Goal: Transaction & Acquisition: Purchase product/service

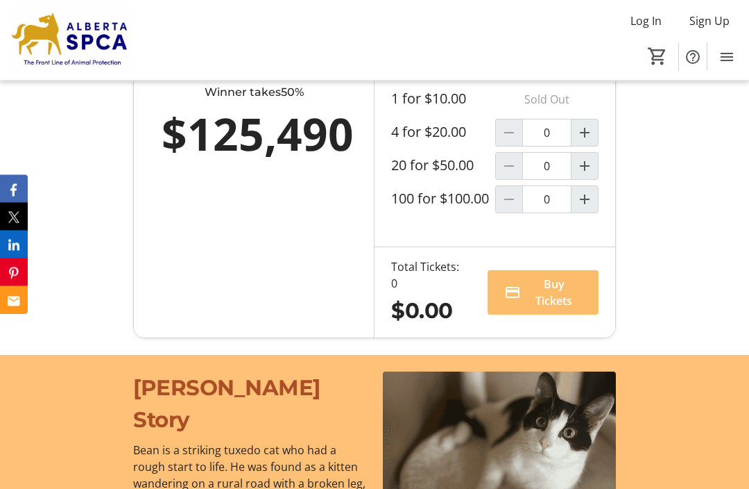
scroll to position [1067, 0]
click at [590, 141] on mat-icon "Increment by one" at bounding box center [585, 132] width 17 height 17
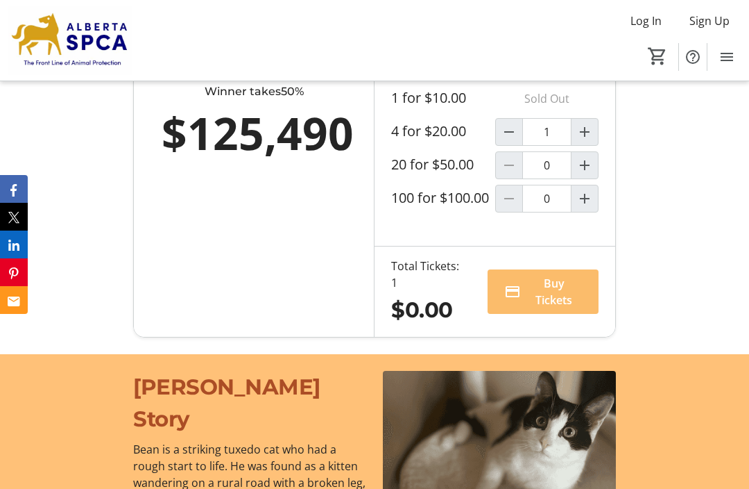
type input "1"
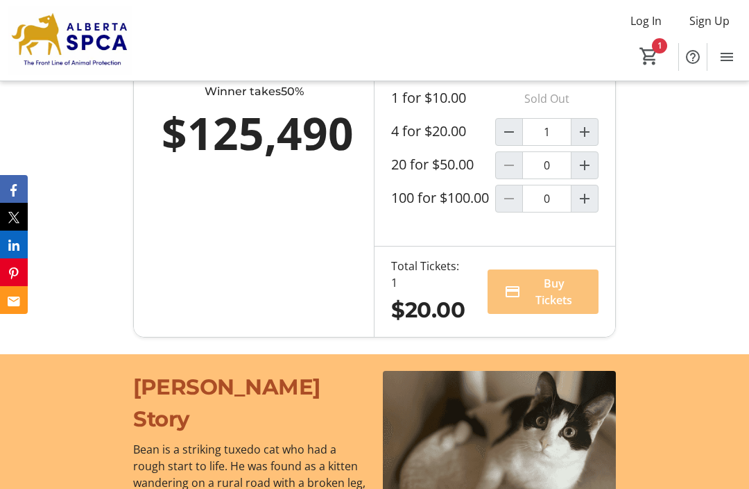
click at [561, 308] on span "Buy Tickets" at bounding box center [555, 291] width 56 height 33
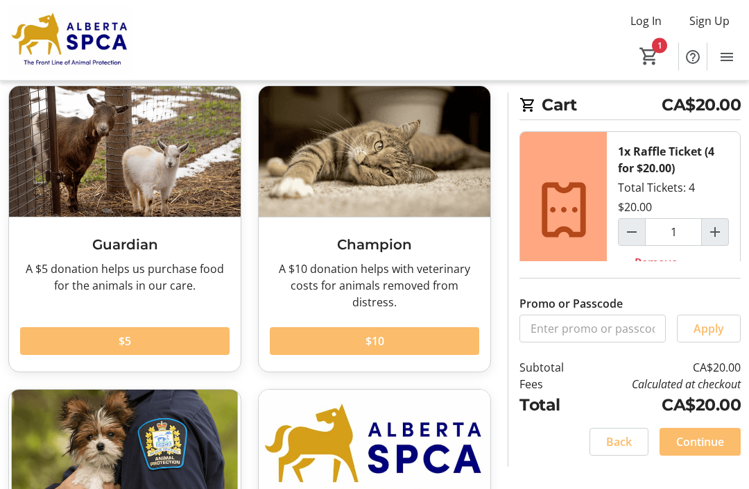
scroll to position [92, 0]
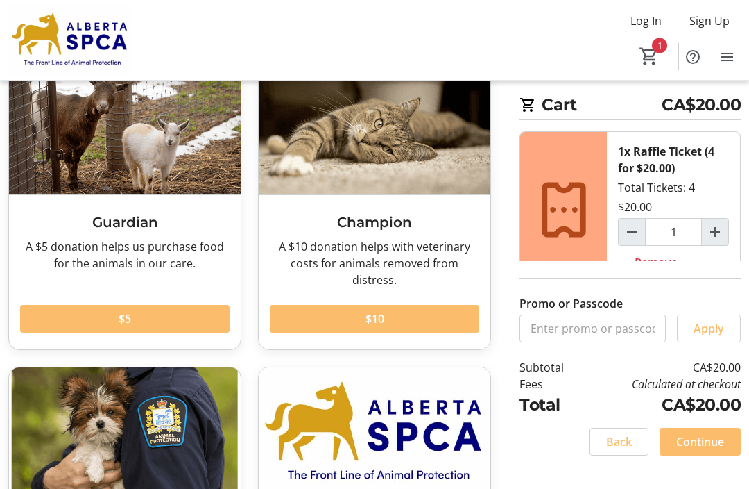
click at [128, 317] on span "$5" at bounding box center [125, 319] width 12 height 17
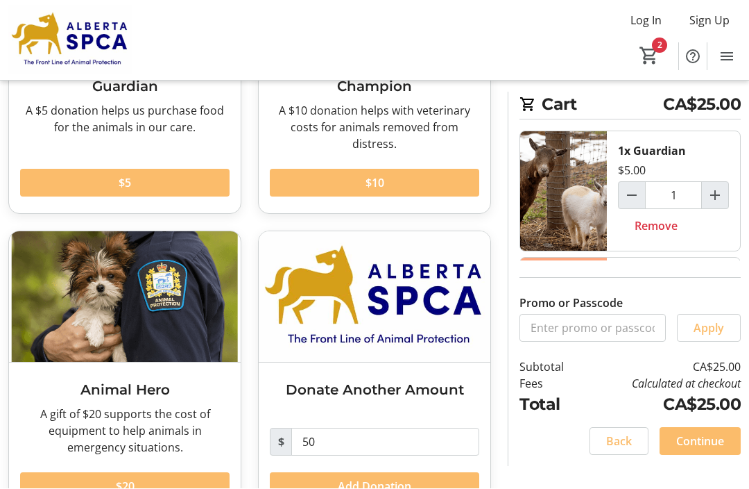
scroll to position [228, 0]
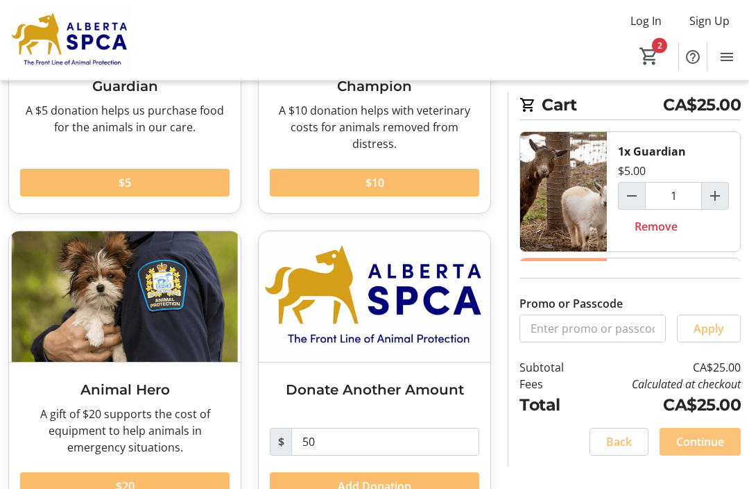
click at [711, 450] on span "Continue" at bounding box center [701, 441] width 48 height 17
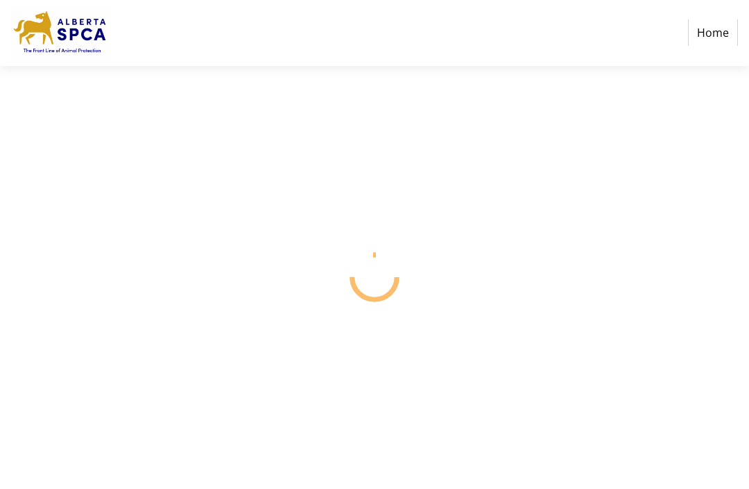
select select "CA"
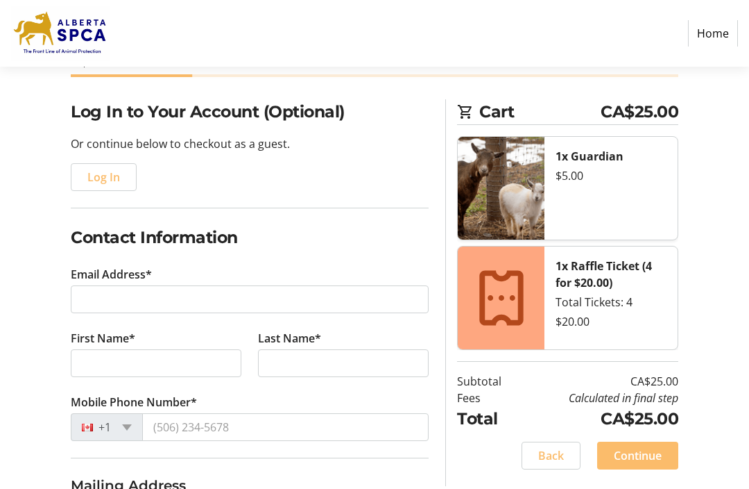
scroll to position [81, 0]
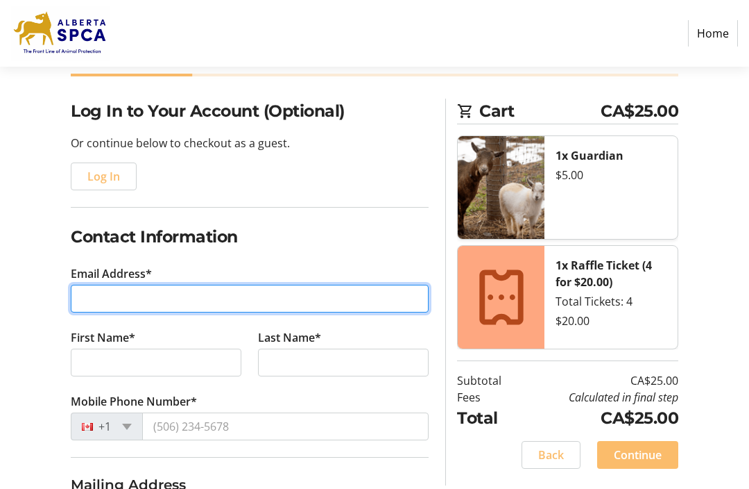
click at [215, 301] on input "Email Address*" at bounding box center [250, 299] width 358 height 28
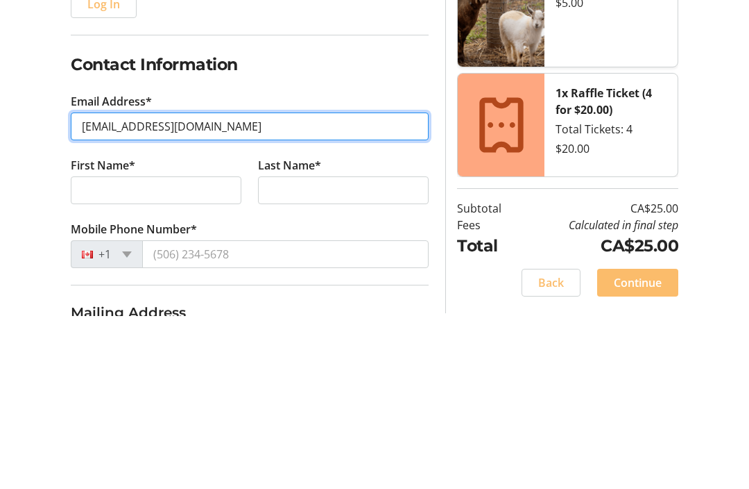
type input "[EMAIL_ADDRESS][DOMAIN_NAME]"
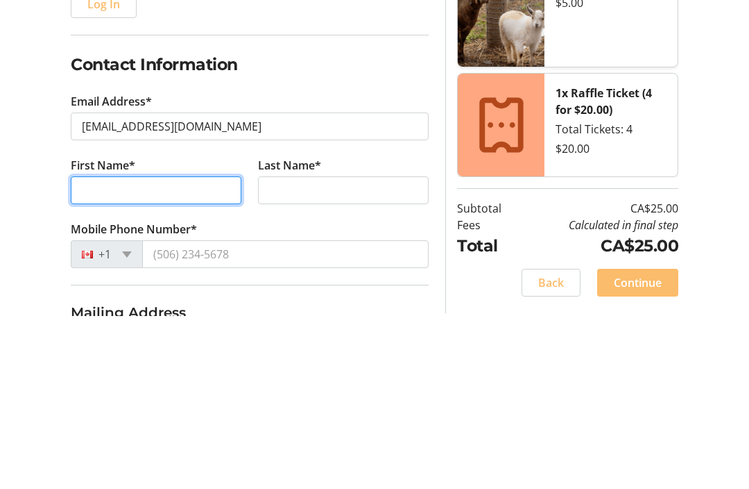
click at [151, 349] on input "First Name*" at bounding box center [156, 363] width 171 height 28
type input "[PERSON_NAME]"
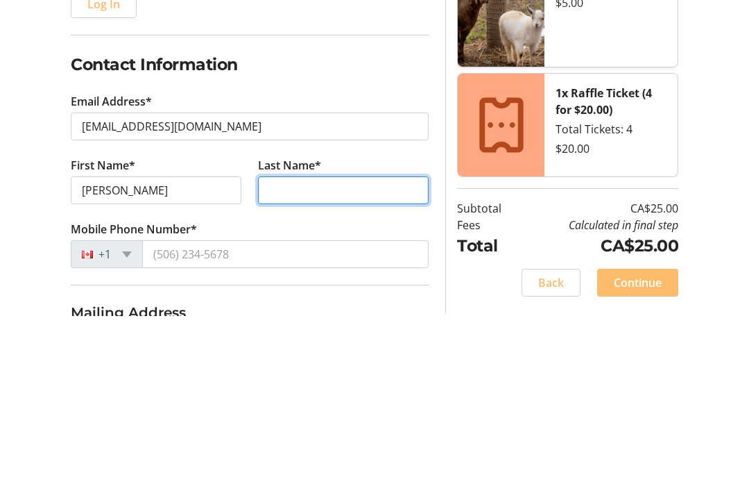
click at [335, 349] on input "Last Name*" at bounding box center [343, 363] width 171 height 28
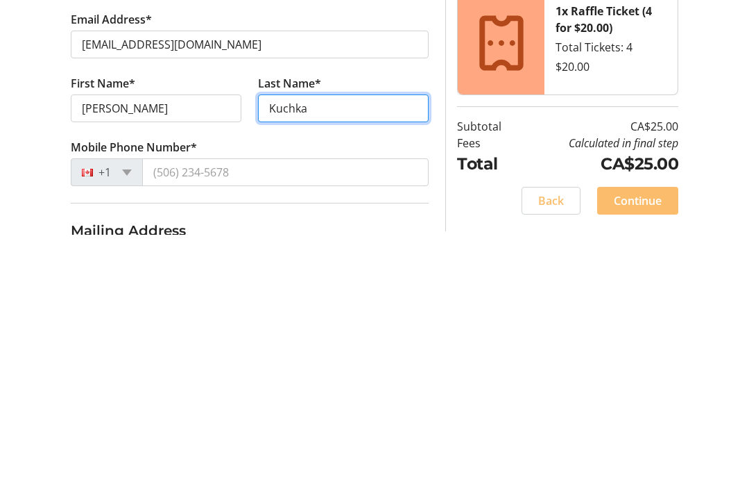
type input "Kuchka"
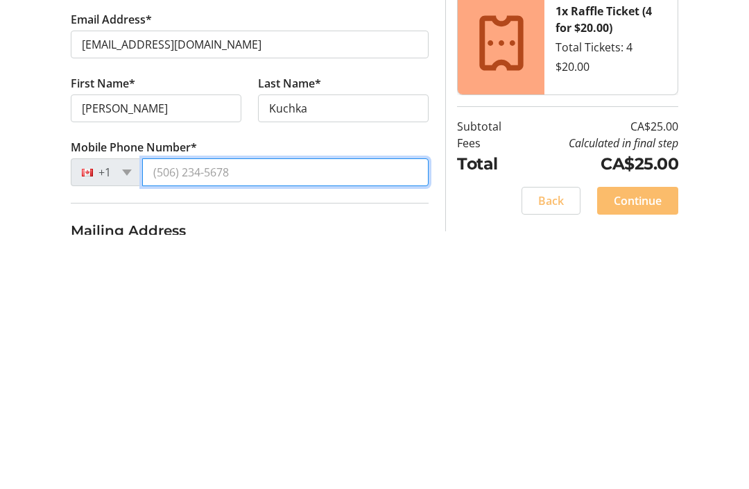
click at [231, 413] on input "Mobile Phone Number*" at bounding box center [285, 427] width 287 height 28
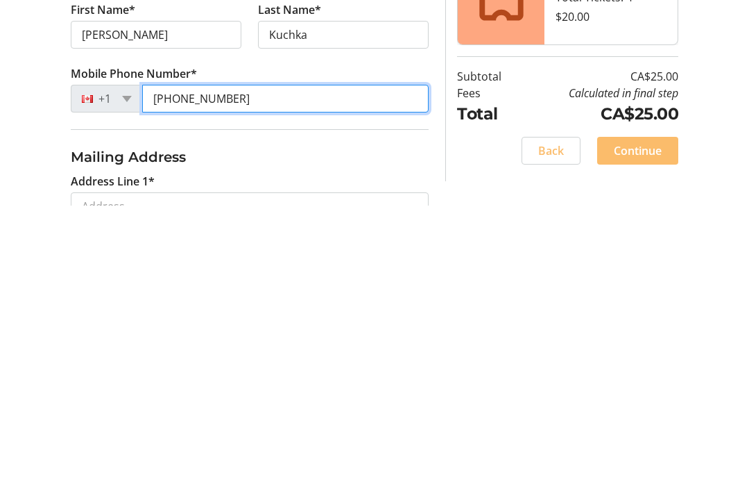
scroll to position [127, 0]
type input "[PHONE_NUMBER]"
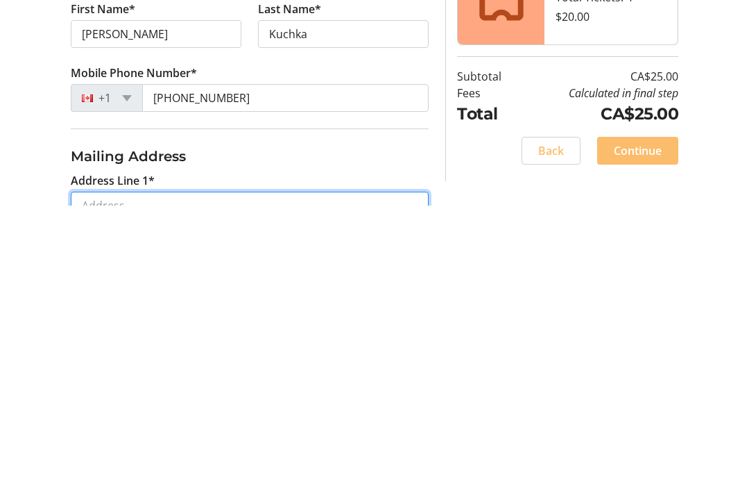
click at [192, 475] on input "Address Line 1*" at bounding box center [250, 489] width 358 height 28
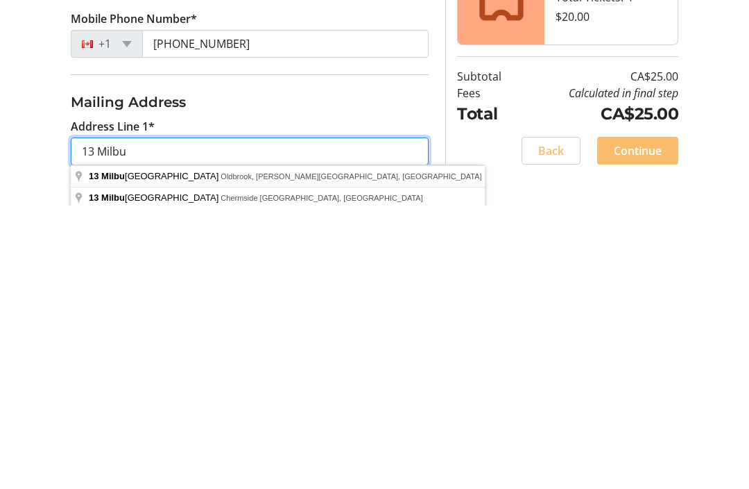
scroll to position [182, 0]
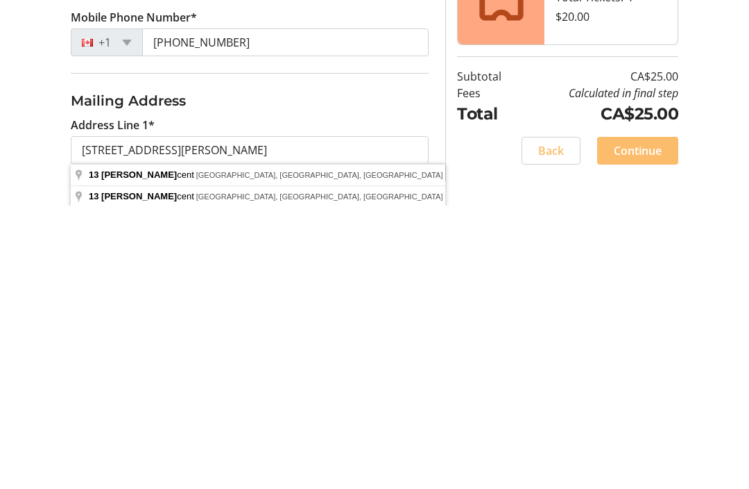
type input "[STREET_ADDRESS][PERSON_NAME]"
type input "St. [PERSON_NAME]"
select select "AB"
type input "T8N 2C4"
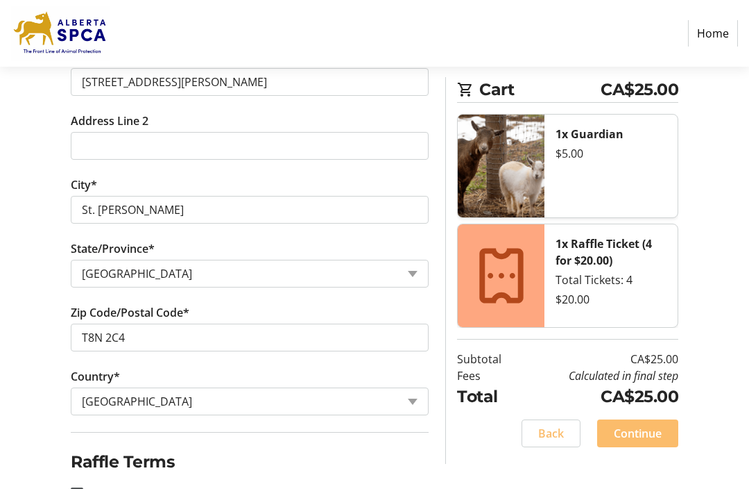
scroll to position [533, 0]
click at [88, 488] on div at bounding box center [76, 493] width 33 height 33
checkbox input "true"
click at [656, 431] on span "Continue" at bounding box center [638, 433] width 48 height 17
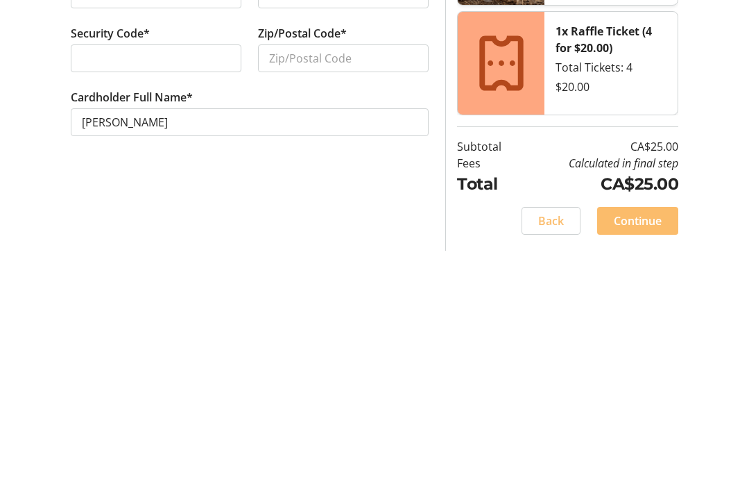
scroll to position [32, 0]
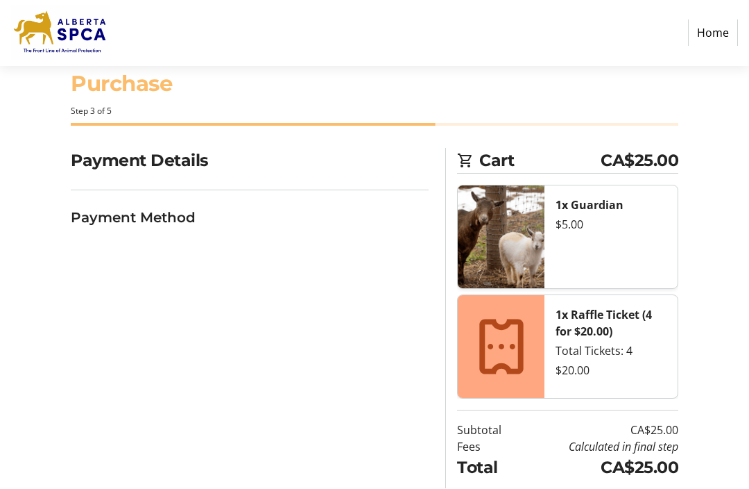
select select "AB"
select select "CA"
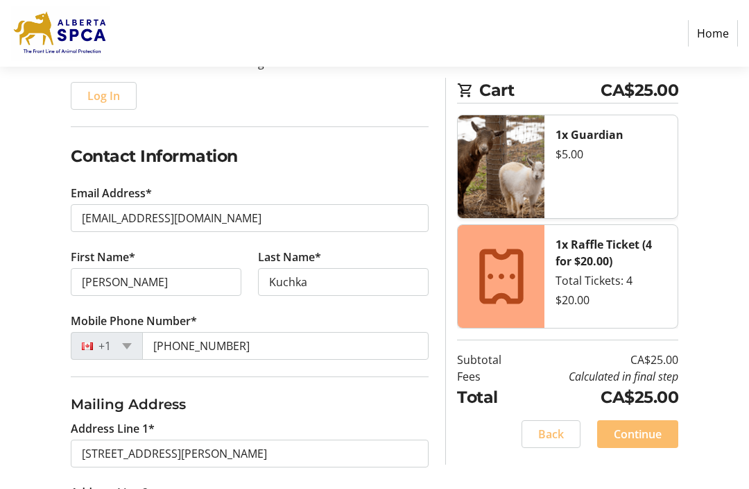
scroll to position [180, 0]
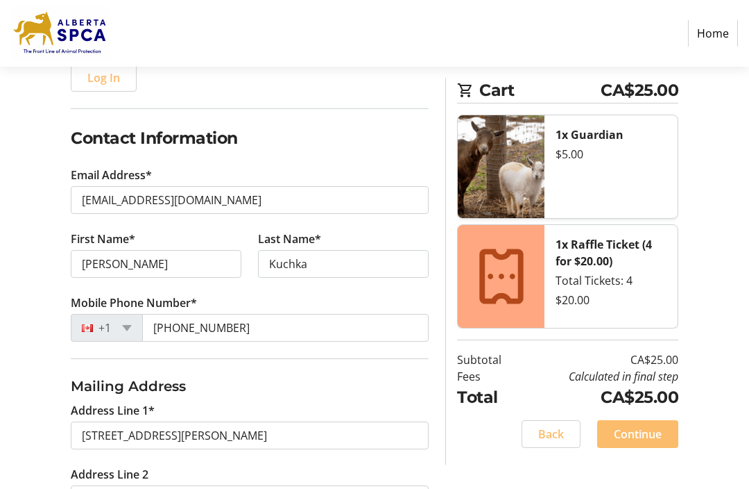
click at [554, 439] on span "Back" at bounding box center [551, 433] width 26 height 17
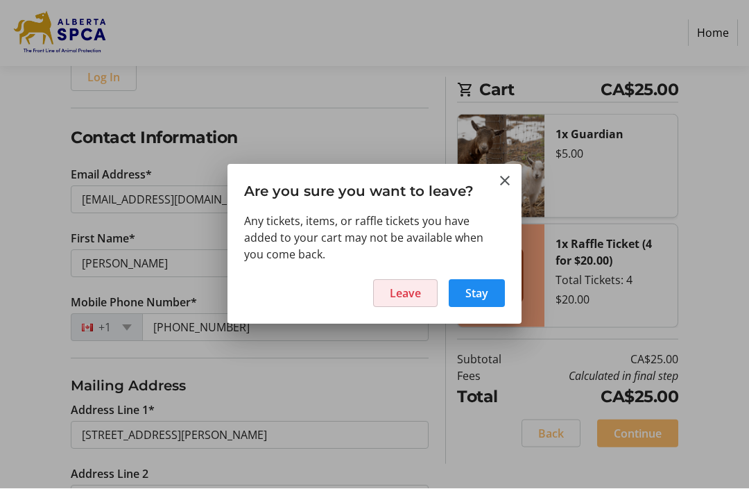
click at [415, 296] on span "Leave" at bounding box center [405, 293] width 31 height 17
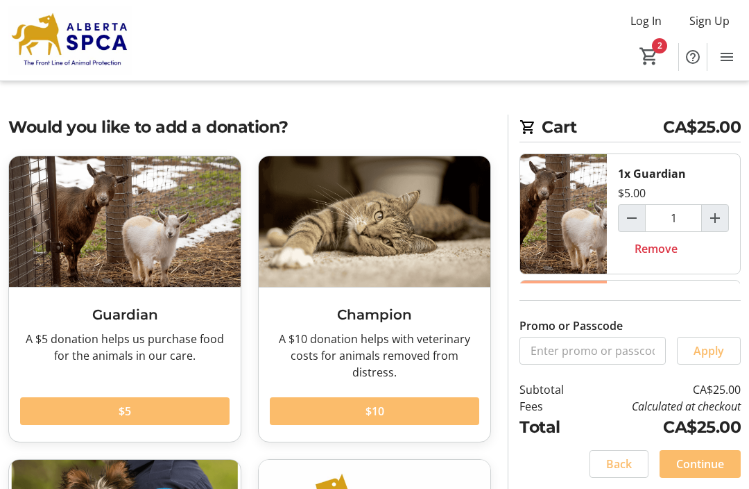
click at [651, 64] on mat-icon "2" at bounding box center [649, 56] width 21 height 21
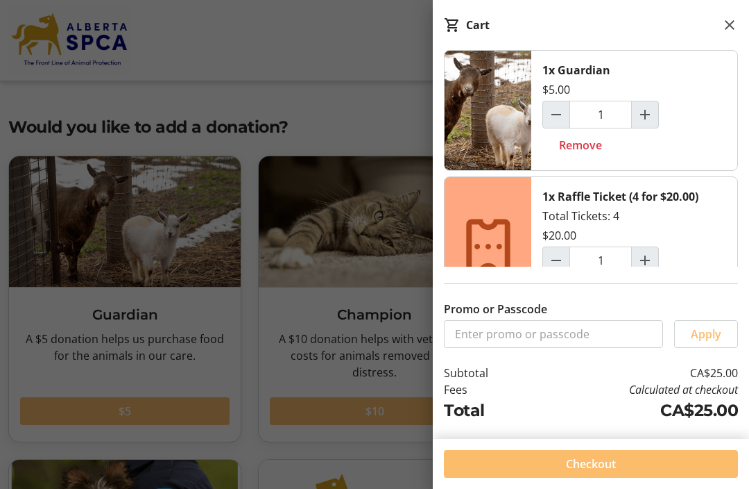
click at [380, 333] on div at bounding box center [374, 381] width 749 height 762
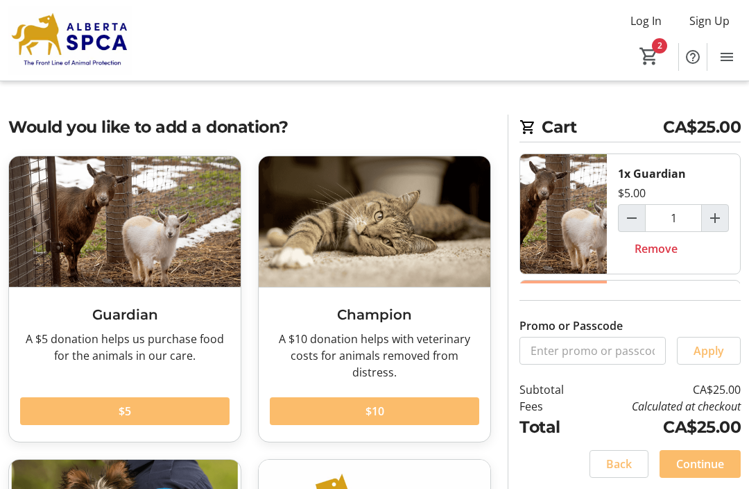
click at [649, 15] on span "Log In" at bounding box center [646, 20] width 31 height 17
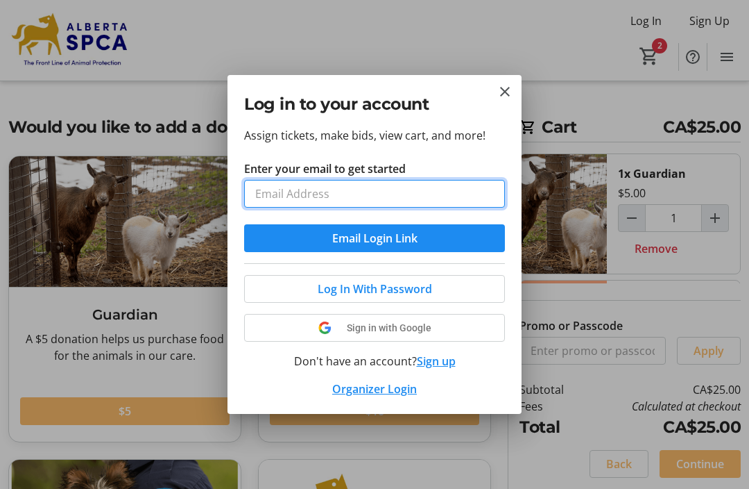
click at [364, 189] on input "Enter your email to get started" at bounding box center [374, 194] width 261 height 28
type input "[EMAIL_ADDRESS][DOMAIN_NAME]"
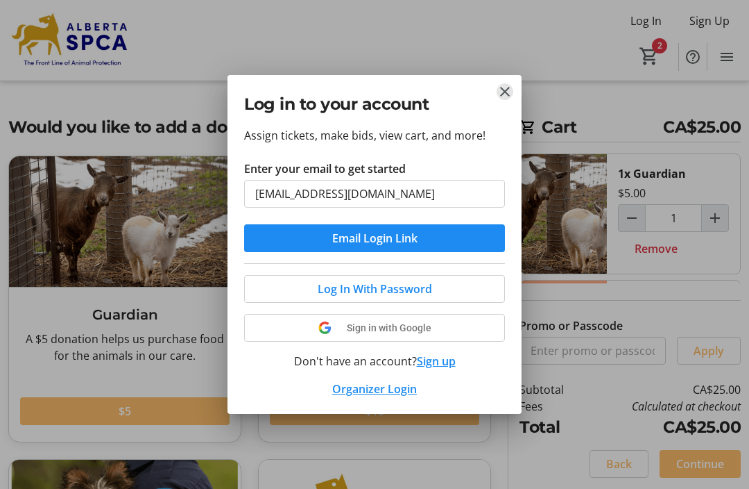
click at [513, 92] on mat-icon "Close" at bounding box center [505, 91] width 17 height 17
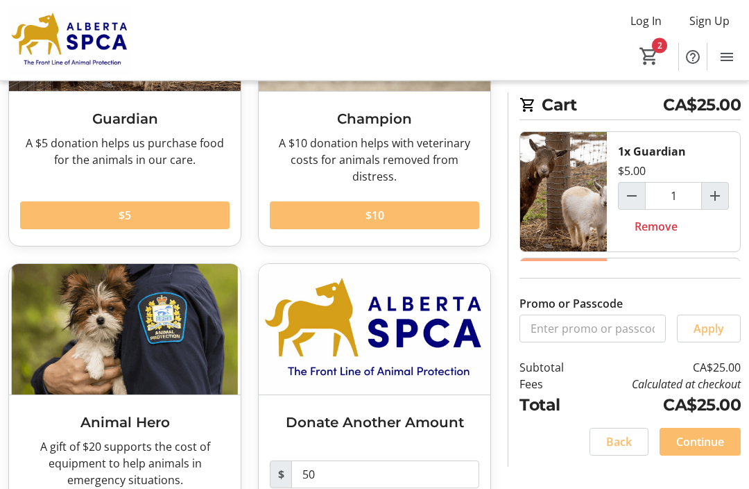
scroll to position [228, 0]
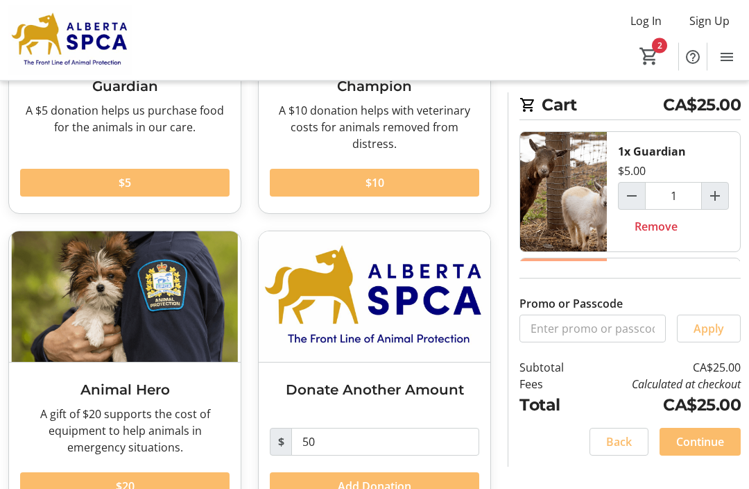
click at [728, 60] on mat-icon "Menu" at bounding box center [727, 57] width 17 height 17
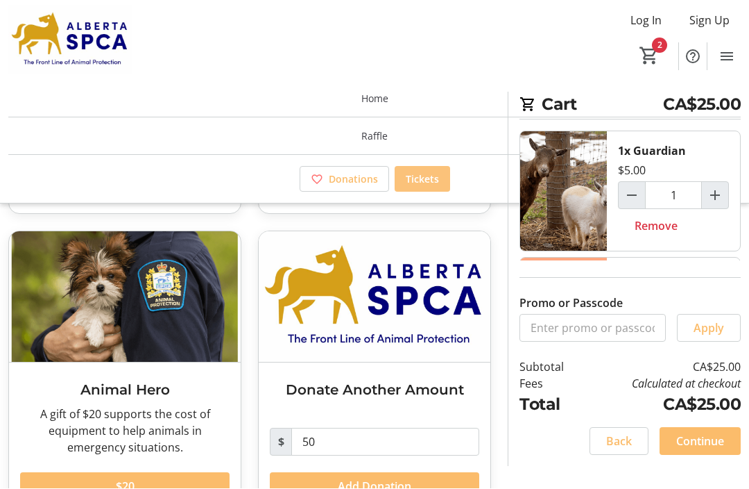
click at [430, 189] on span at bounding box center [423, 179] width 56 height 33
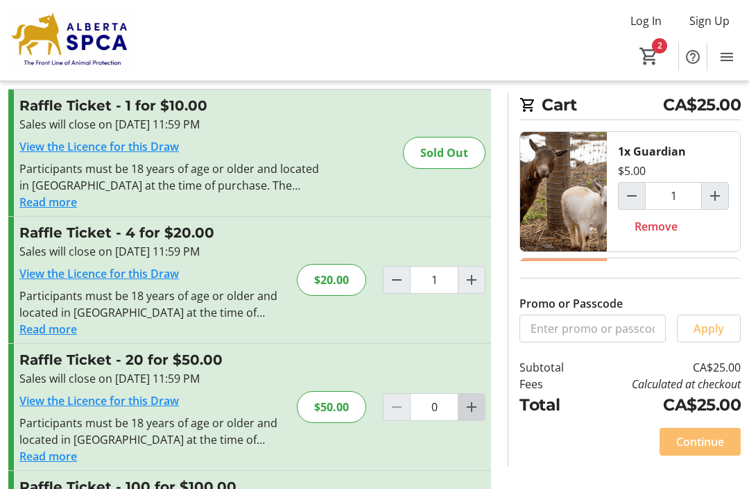
scroll to position [105, 0]
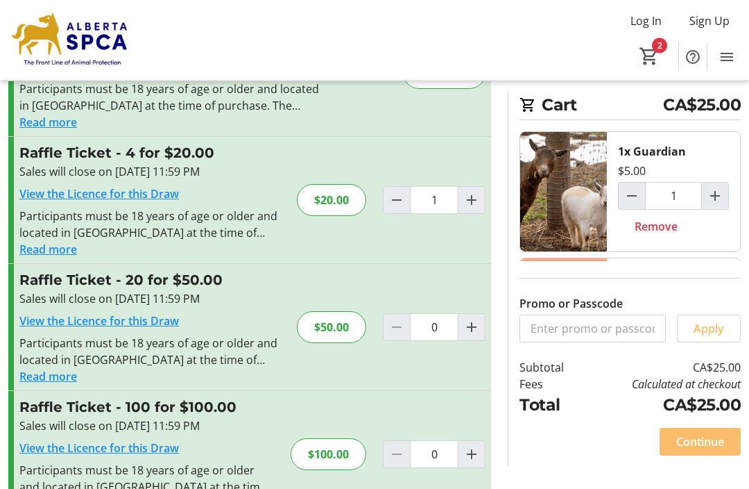
click at [720, 450] on span "Continue" at bounding box center [701, 441] width 48 height 17
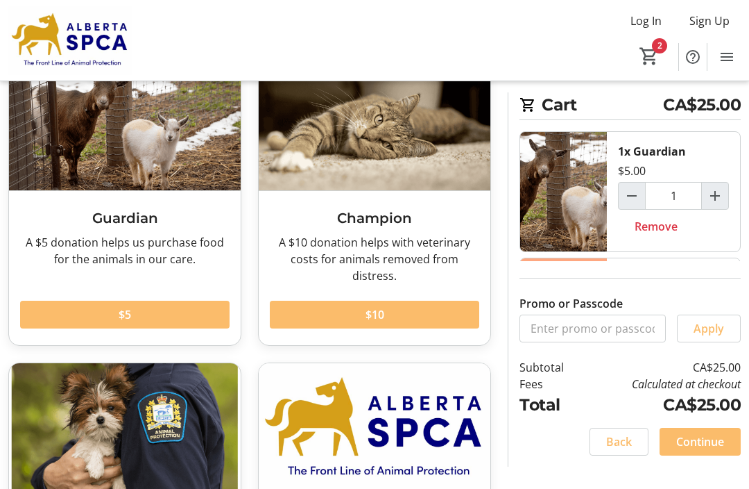
scroll to position [228, 0]
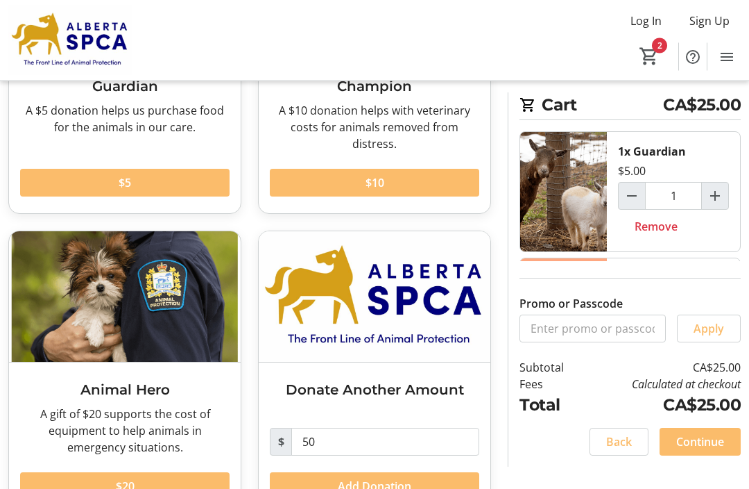
click at [726, 458] on span at bounding box center [700, 441] width 81 height 33
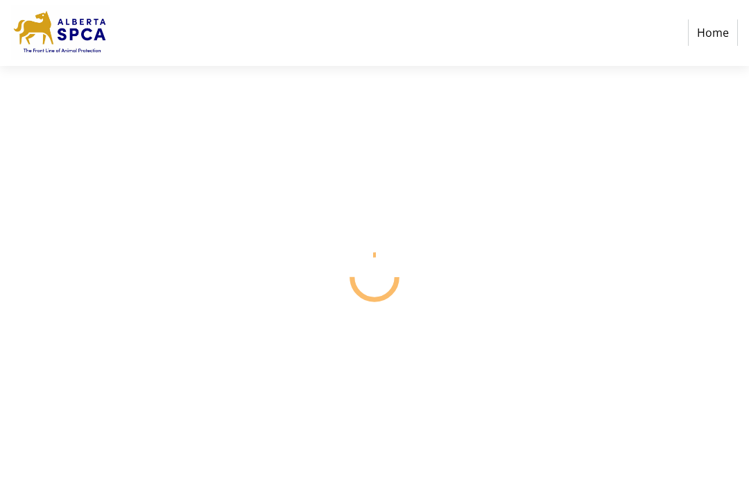
select select "CA"
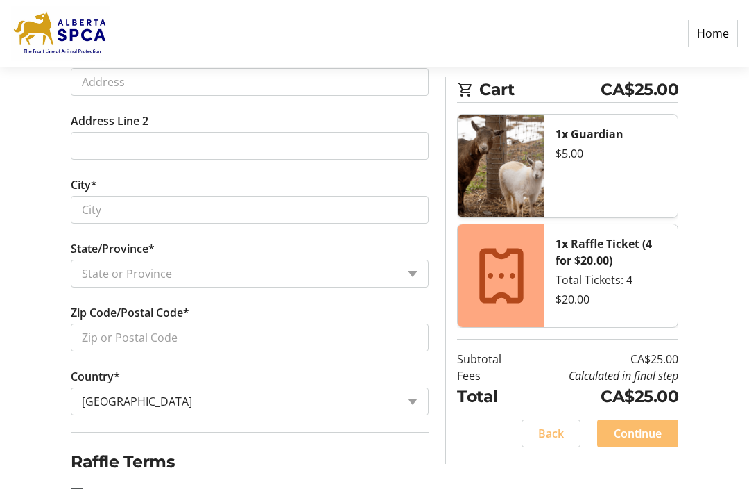
scroll to position [554, 0]
